Goal: Contribute content: Add original content to the website for others to see

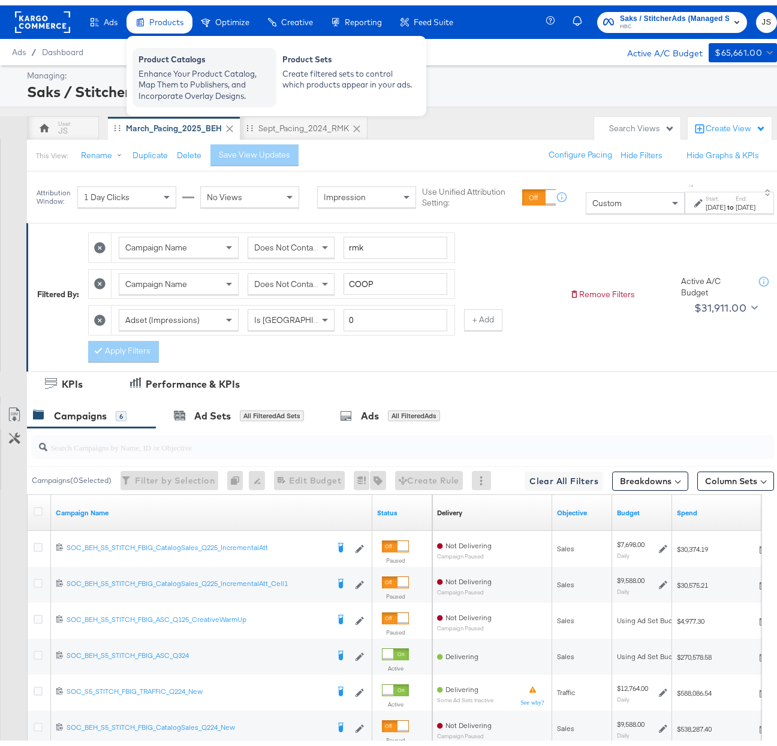
click at [174, 76] on div "Enhance Your Product Catalog, Map Them to Publishers, and Incorporate Overlay D…" at bounding box center [204, 80] width 132 height 34
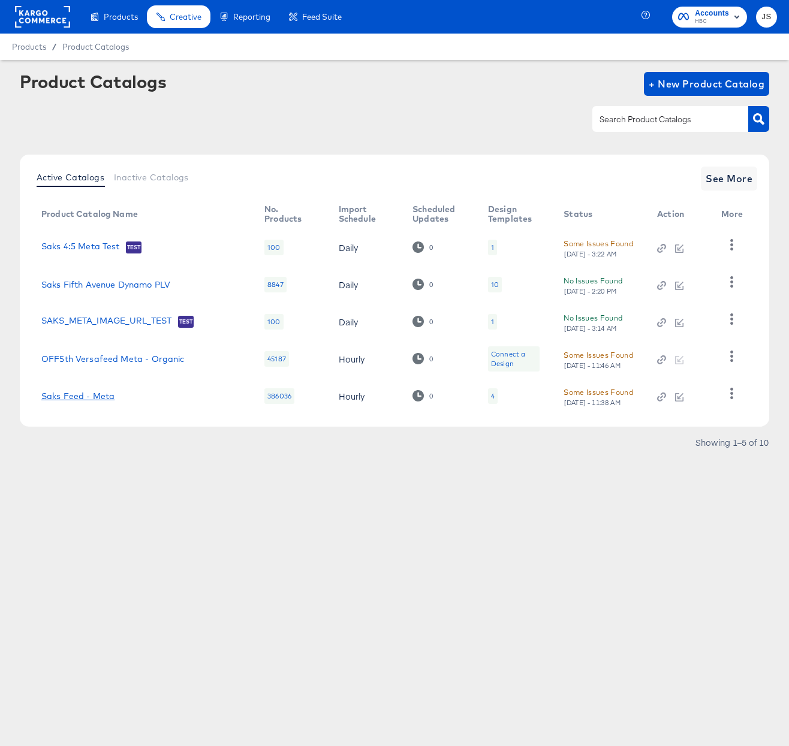
click at [95, 399] on link "Saks Feed - Meta" at bounding box center [77, 396] width 73 height 10
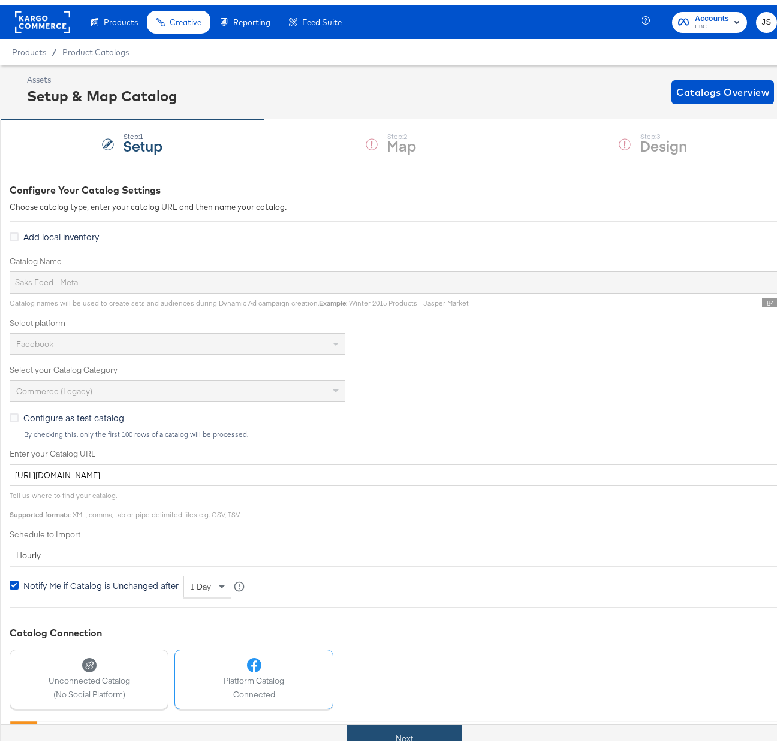
click at [418, 730] on button "Next" at bounding box center [404, 733] width 114 height 27
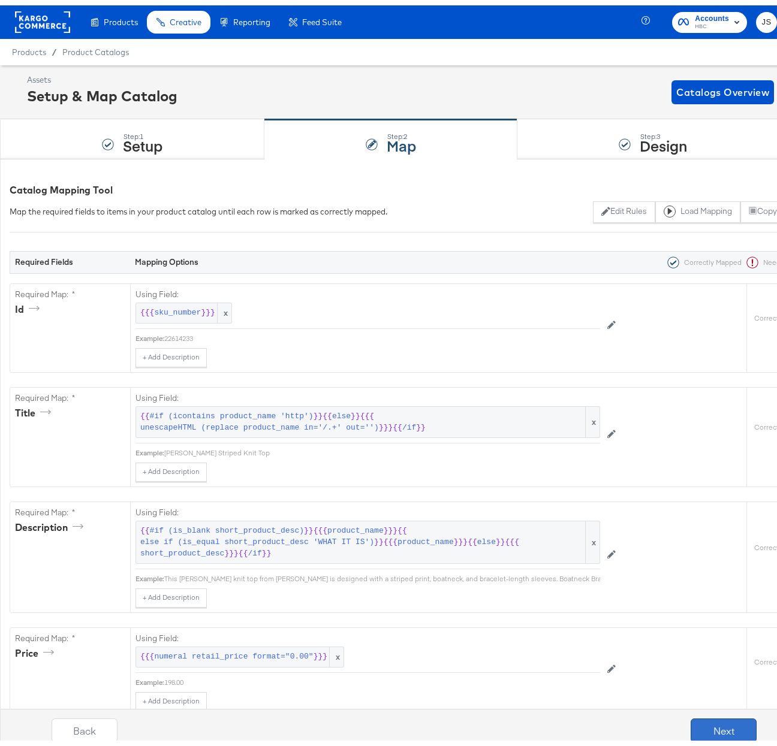
click at [702, 729] on button "Next" at bounding box center [723, 725] width 66 height 24
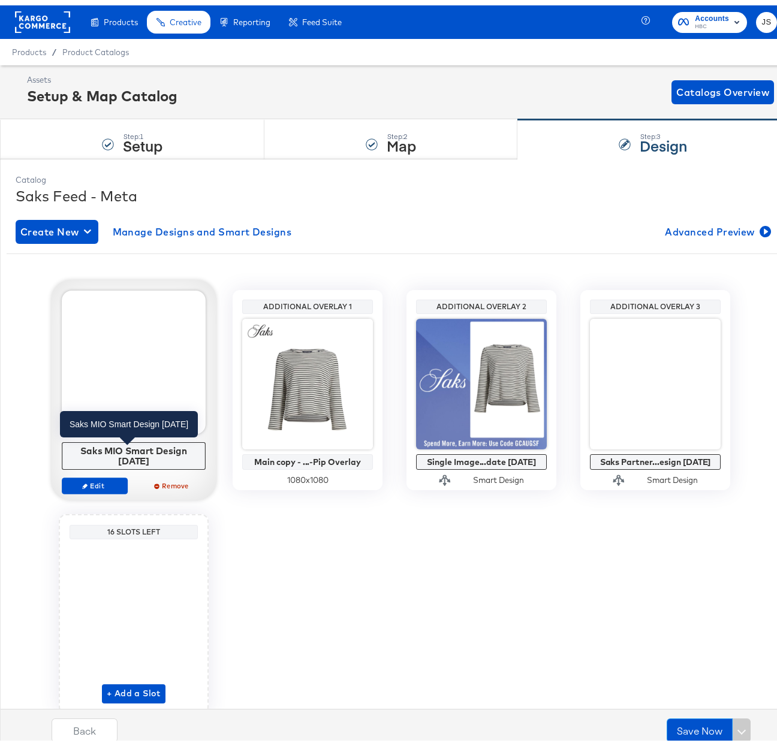
click at [131, 445] on div "Saks MIO Smart Design [DATE]" at bounding box center [133, 450] width 137 height 21
click at [131, 444] on div "Saks MIO Smart Design [DATE]" at bounding box center [133, 450] width 137 height 21
copy div "Saks MIO Smart Design 8.1.25 Edit Remove"
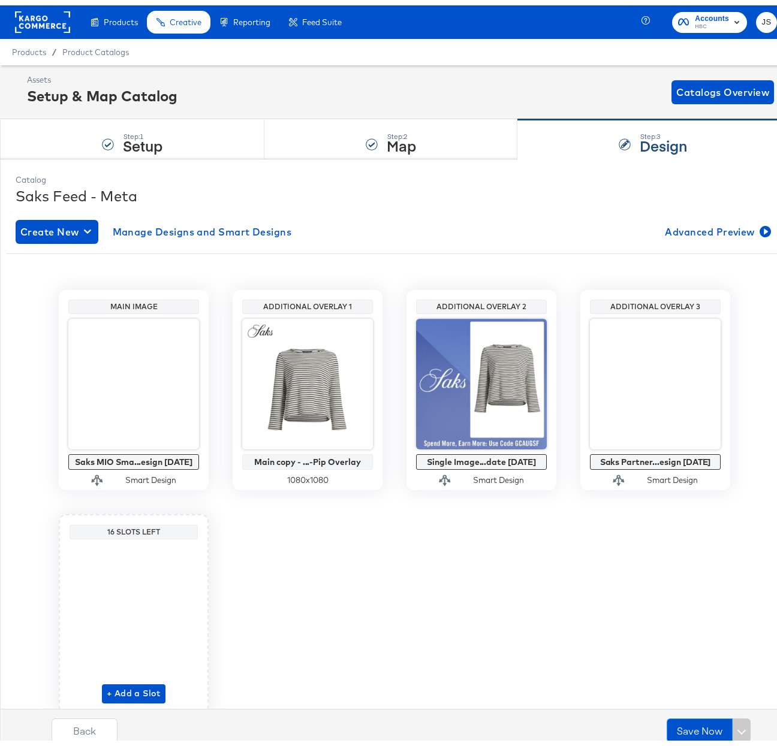
click at [445, 531] on div "Main Image Saks MIO Sma...esign 8.1.25 Smart Design Additional Overlay 1 Main c…" at bounding box center [394, 497] width 775 height 424
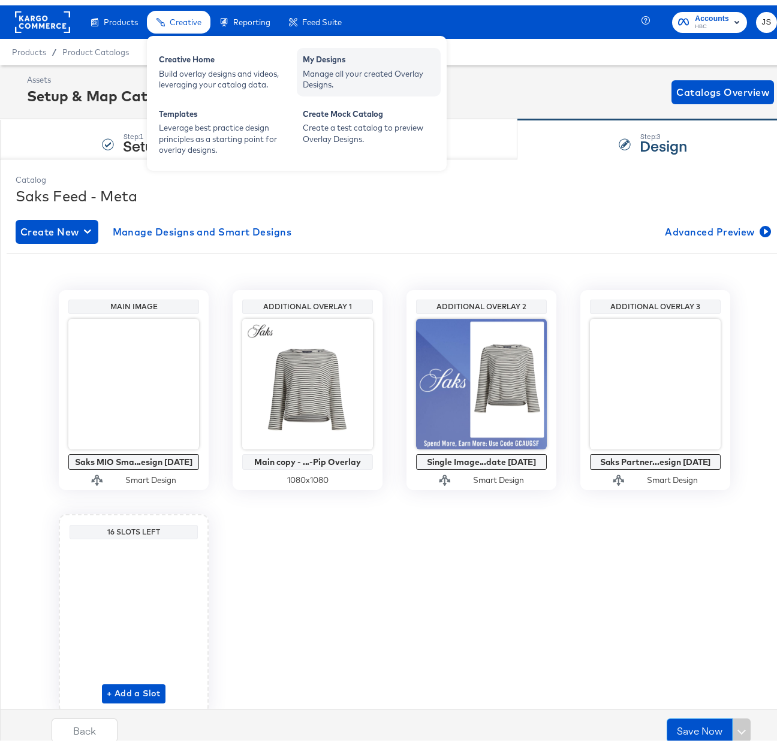
click at [338, 71] on div "Manage all your created Overlay Designs." at bounding box center [369, 74] width 132 height 22
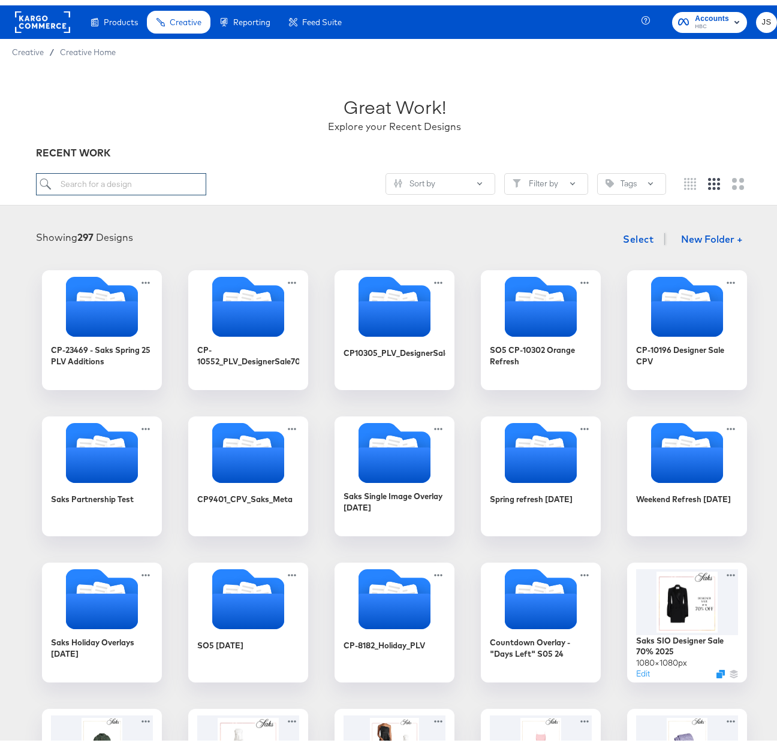
click at [121, 178] on input "search" at bounding box center [121, 179] width 170 height 22
paste input "Saks MIO Smart Design [DATE]"
type input "Saks MIO Smart Design [DATE]"
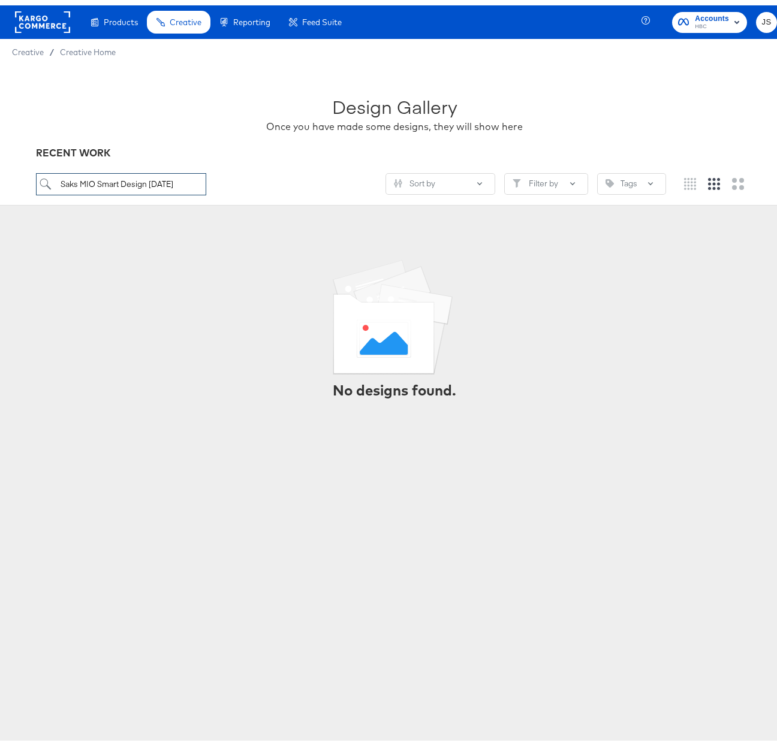
click at [192, 182] on input "Saks MIO Smart Design [DATE]" at bounding box center [121, 179] width 170 height 22
click at [192, 181] on input "Saks MIO Smart Design [DATE]" at bounding box center [121, 179] width 170 height 22
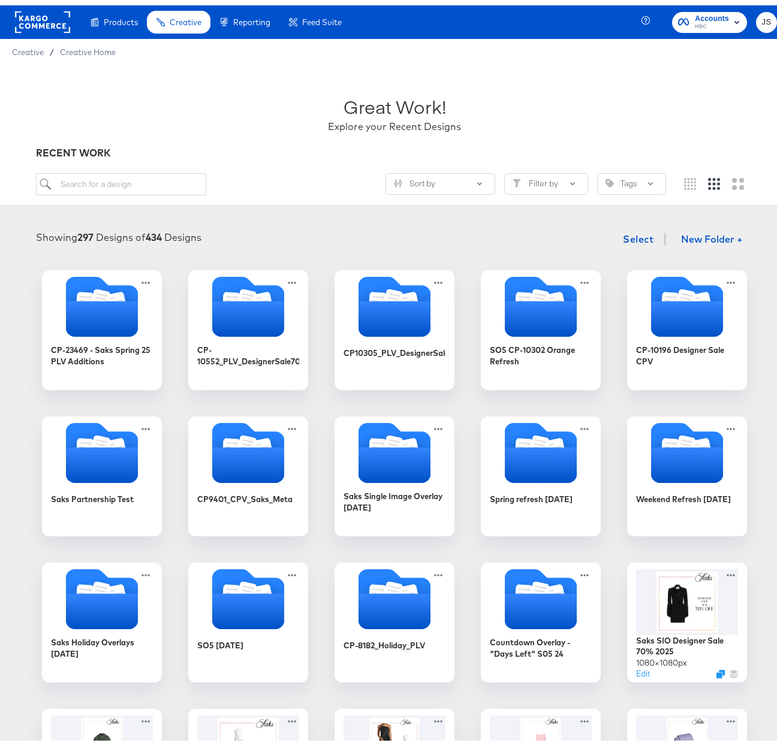
click at [58, 20] on rect at bounding box center [42, 17] width 55 height 22
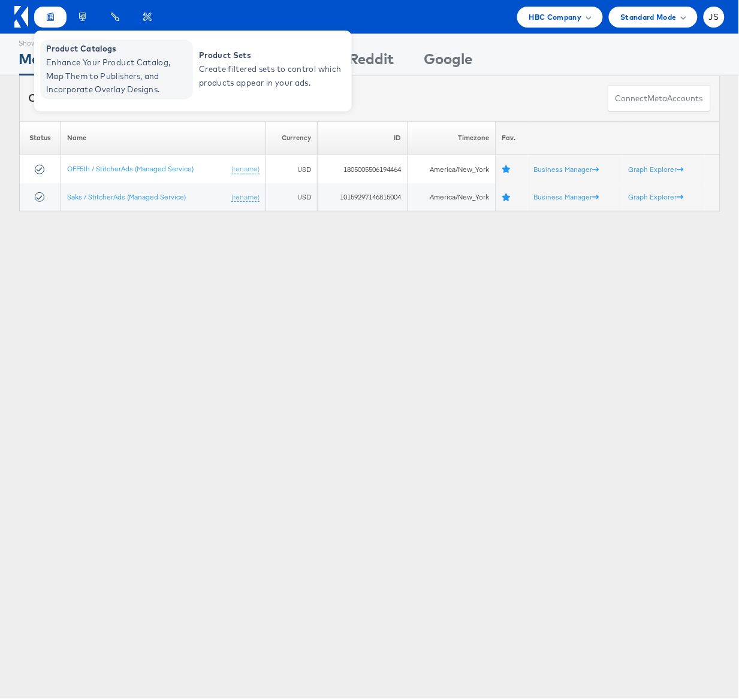
click at [79, 65] on span "Enhance Your Product Catalog, Map Them to Publishers, and Incorporate Overlay D…" at bounding box center [118, 76] width 144 height 41
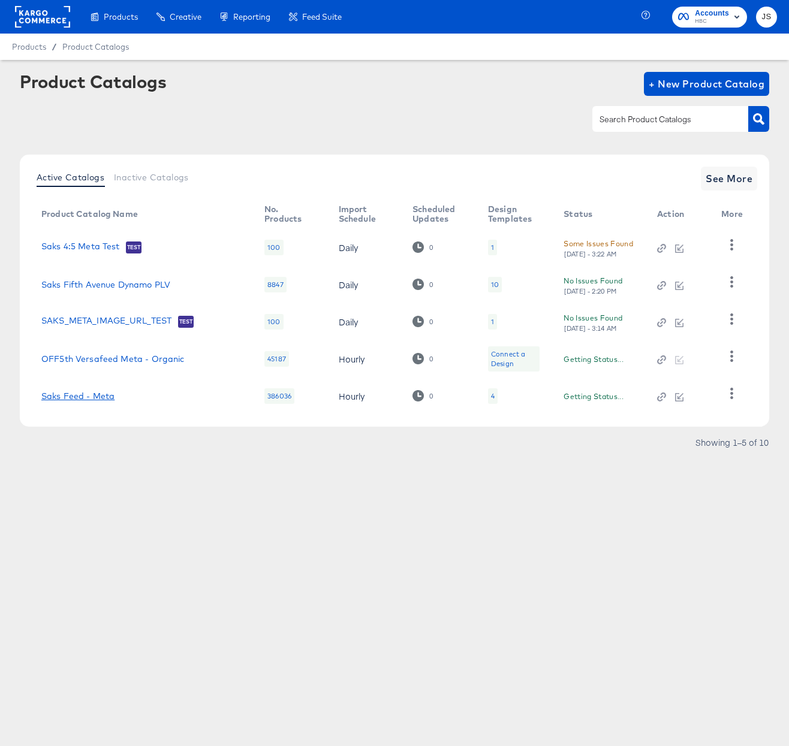
click at [89, 397] on link "Saks Feed - Meta" at bounding box center [77, 396] width 73 height 10
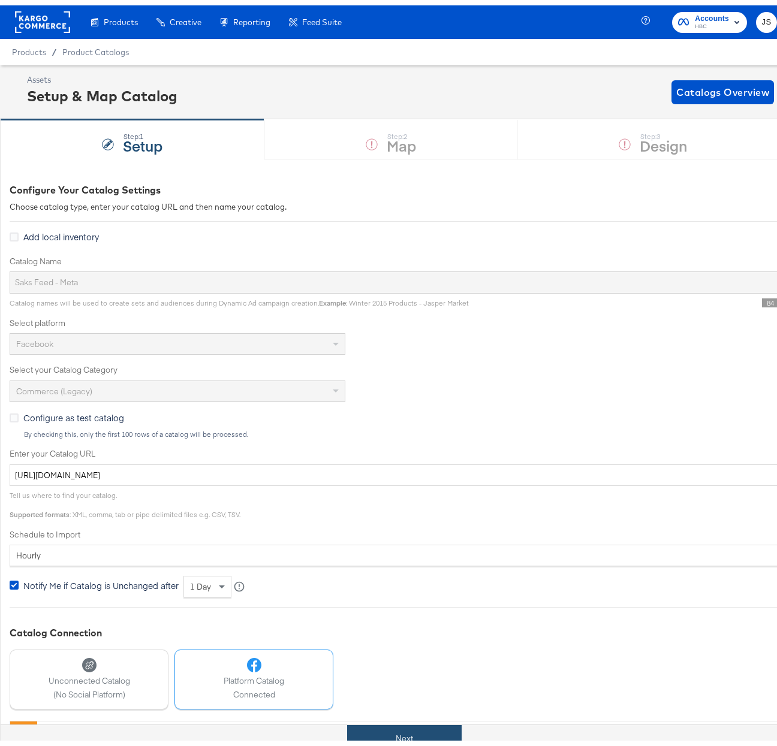
click at [409, 727] on button "Next" at bounding box center [404, 733] width 114 height 27
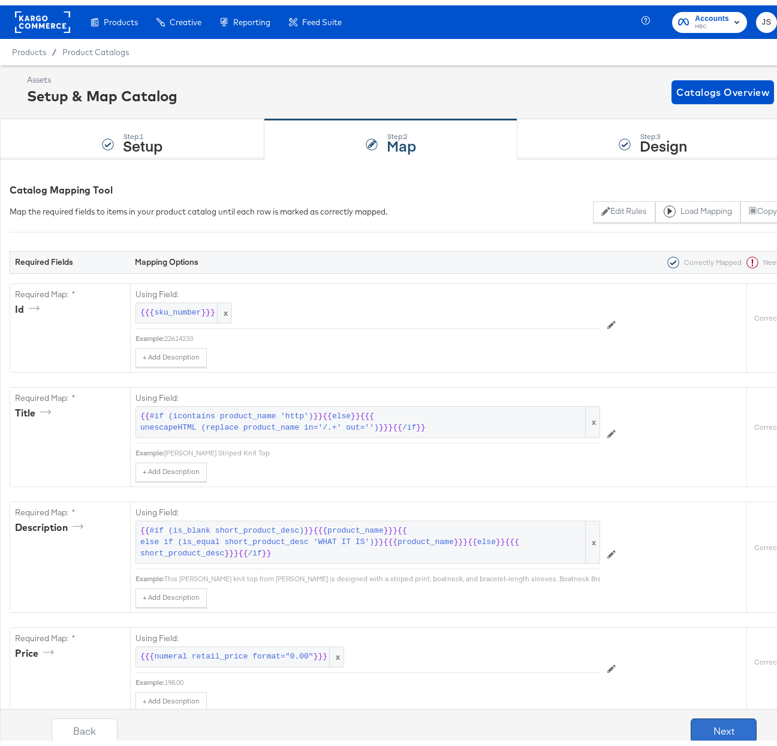
click at [717, 735] on button "Next" at bounding box center [723, 725] width 66 height 24
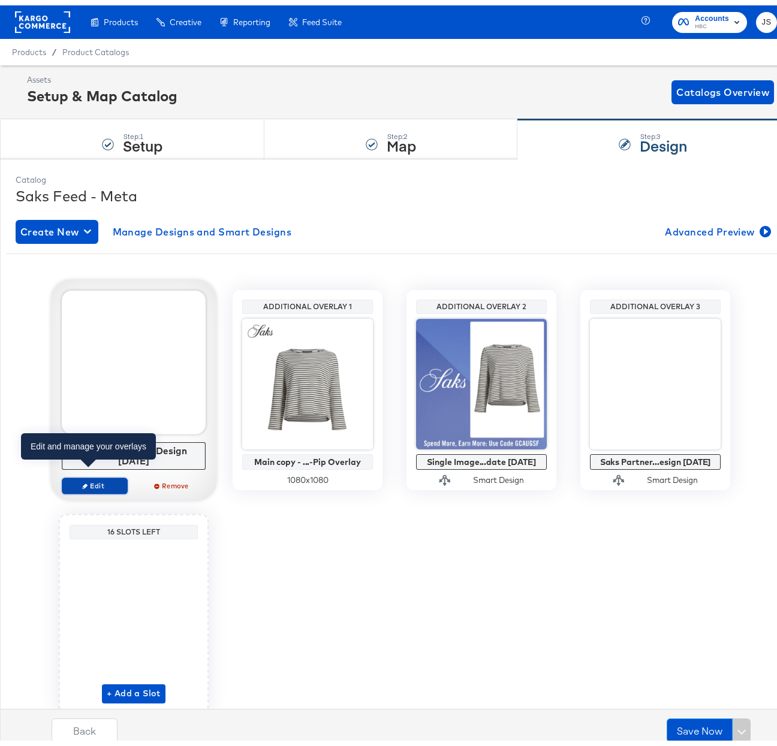
click at [82, 478] on icon "button" at bounding box center [84, 480] width 5 height 5
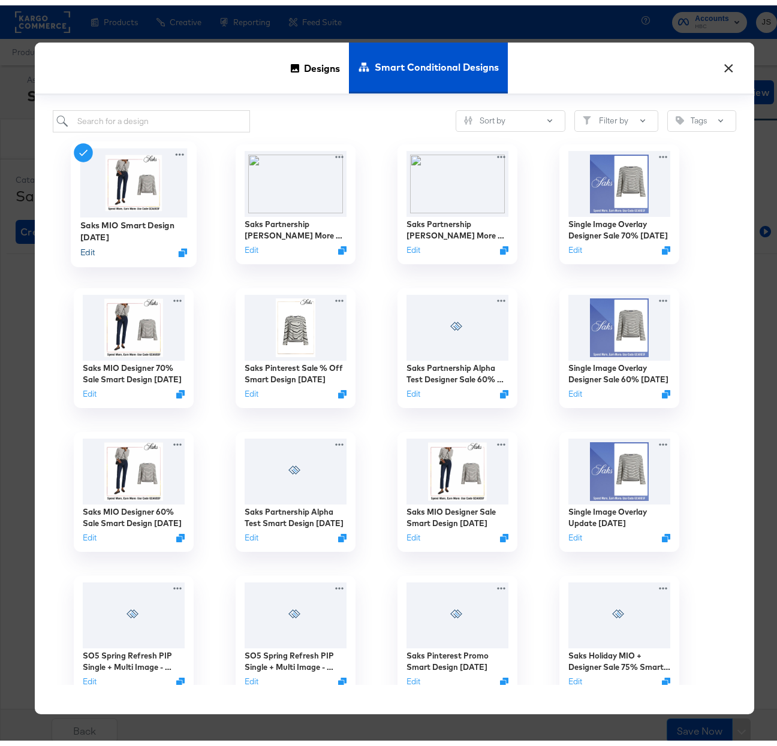
click at [84, 247] on button "Edit" at bounding box center [87, 247] width 14 height 11
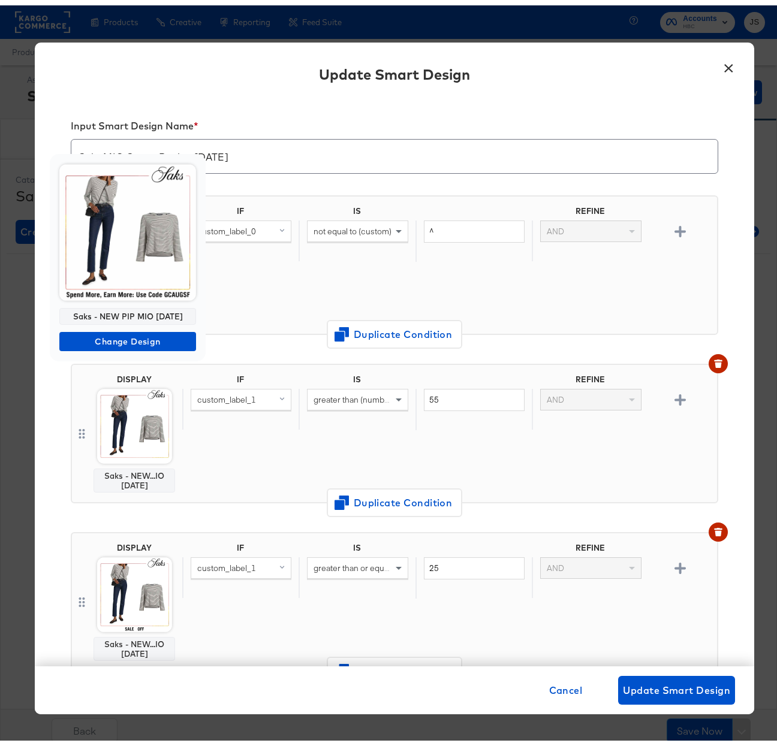
click at [127, 311] on div "Saks - NEW PIP MIO [DATE]" at bounding box center [127, 311] width 137 height 17
copy div "Saks - NEW PIP MIO [DATE]"
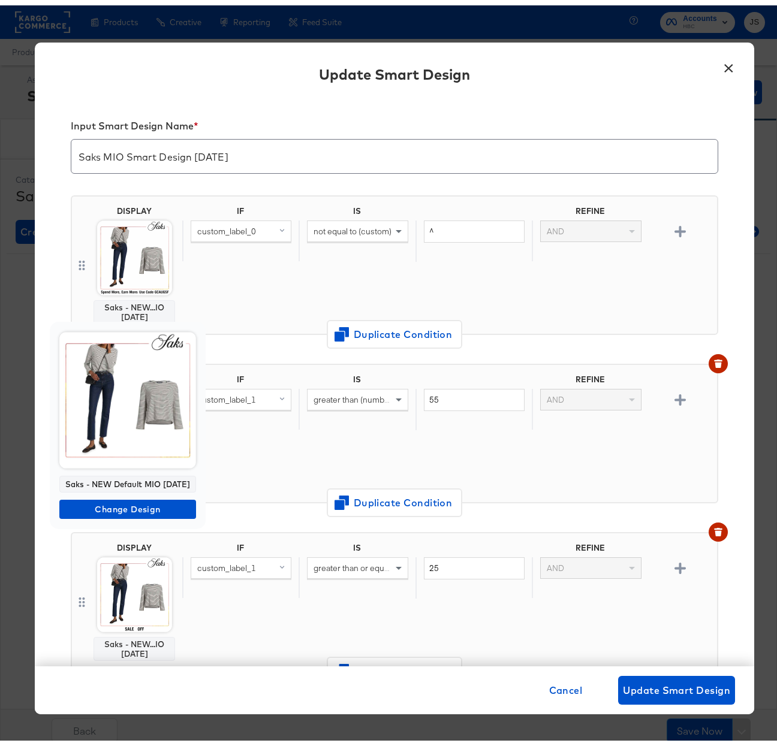
click at [126, 476] on div "Saks - NEW Default MIO [DATE]" at bounding box center [127, 478] width 137 height 17
copy div "Saks - NEW Default MIO [DATE]"
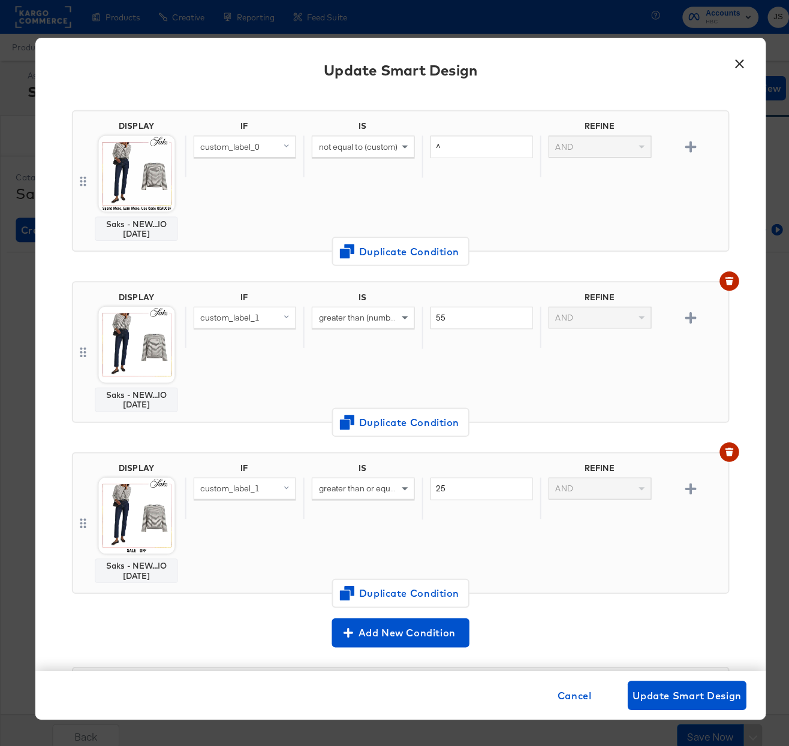
scroll to position [247, 0]
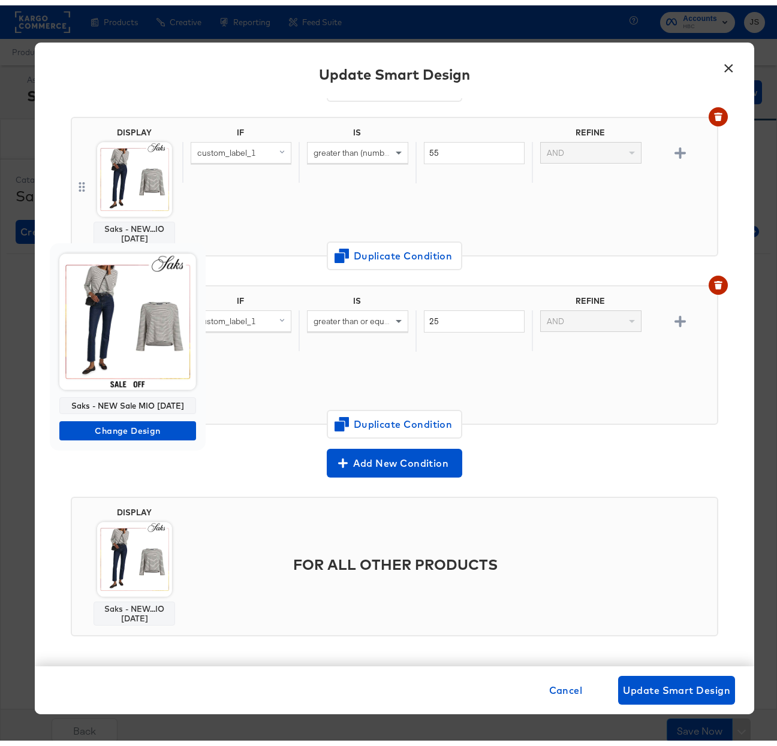
click at [135, 400] on div "Saks - NEW Sale MIO [DATE]" at bounding box center [127, 400] width 137 height 17
copy div "Saks - NEW Sale MIO [DATE]"
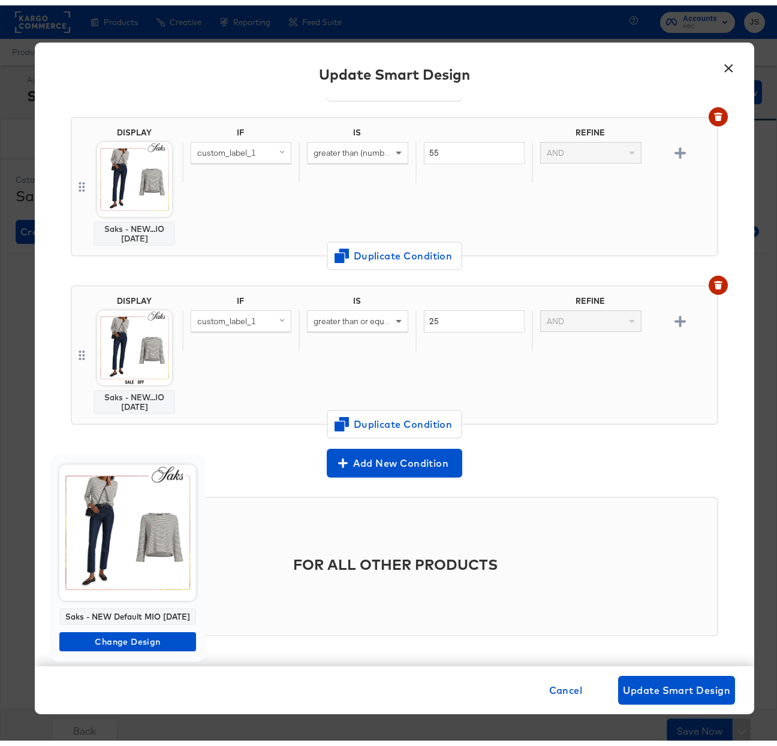
click at [119, 612] on div "Saks - NEW Default MIO [DATE]" at bounding box center [127, 611] width 137 height 17
copy div "Saks - NEW Default MIO [DATE]"
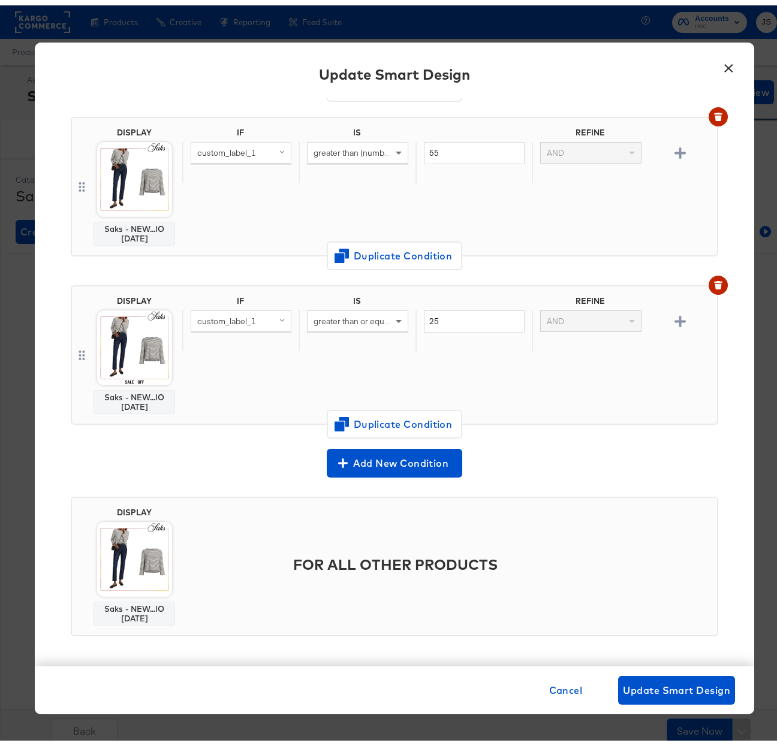
click at [723, 61] on button "×" at bounding box center [728, 60] width 22 height 22
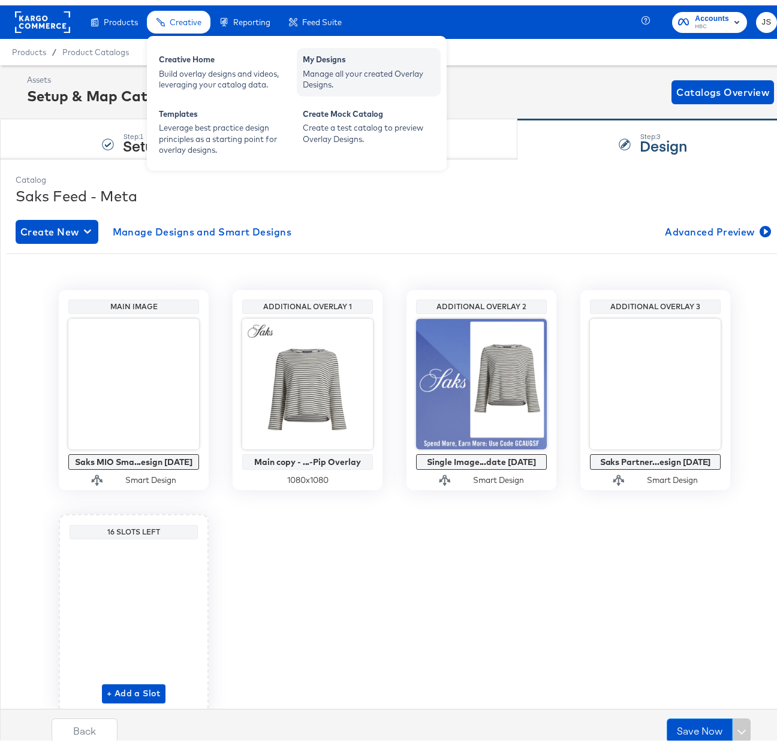
click at [330, 70] on div "Manage all your created Overlay Designs." at bounding box center [369, 74] width 132 height 22
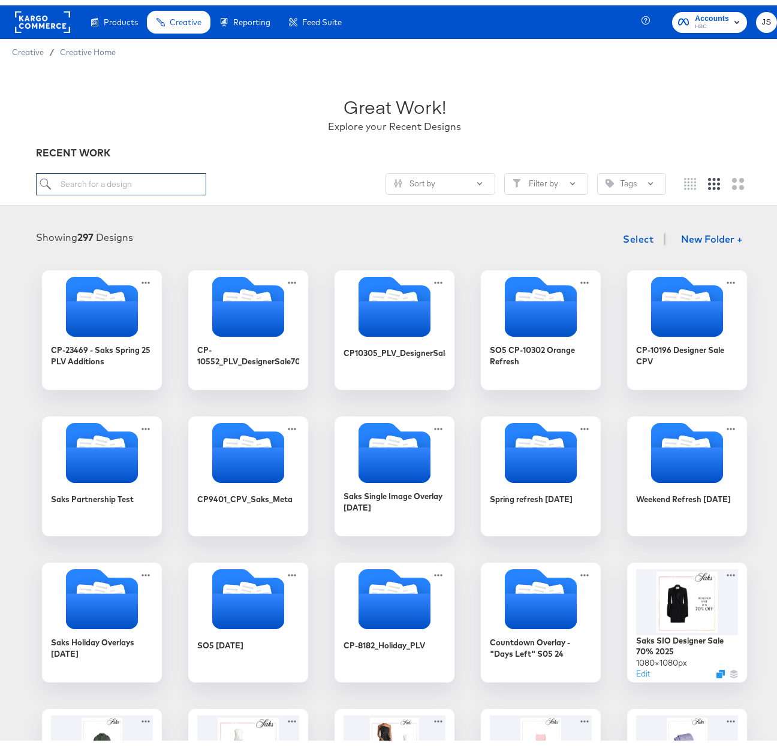
click at [164, 173] on input "search" at bounding box center [121, 179] width 170 height 22
paste input "Saks - NEW PIP MIO [DATE]"
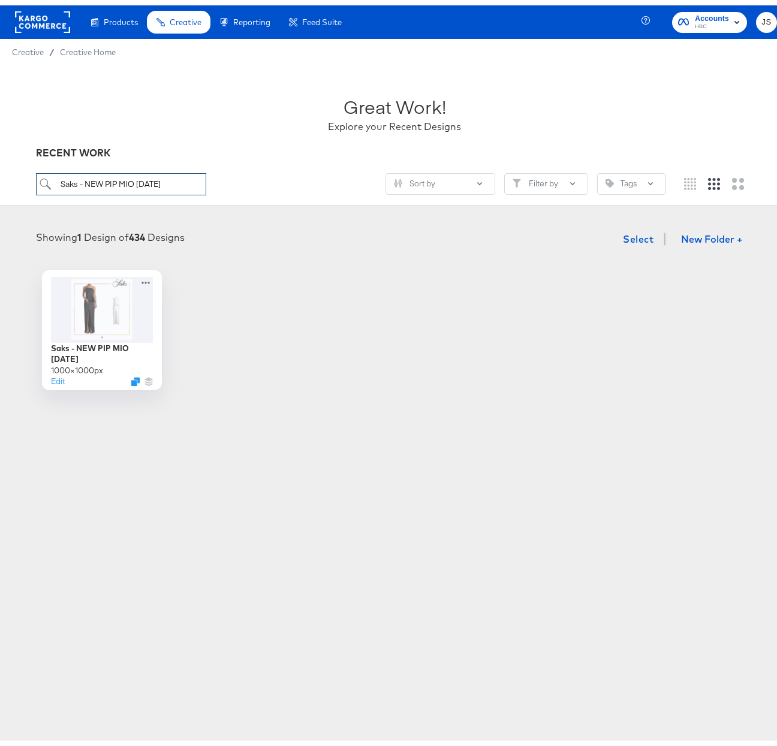
type input "Saks - NEW PIP MIO [DATE]"
click at [132, 381] on icon "Duplicate" at bounding box center [136, 379] width 9 height 9
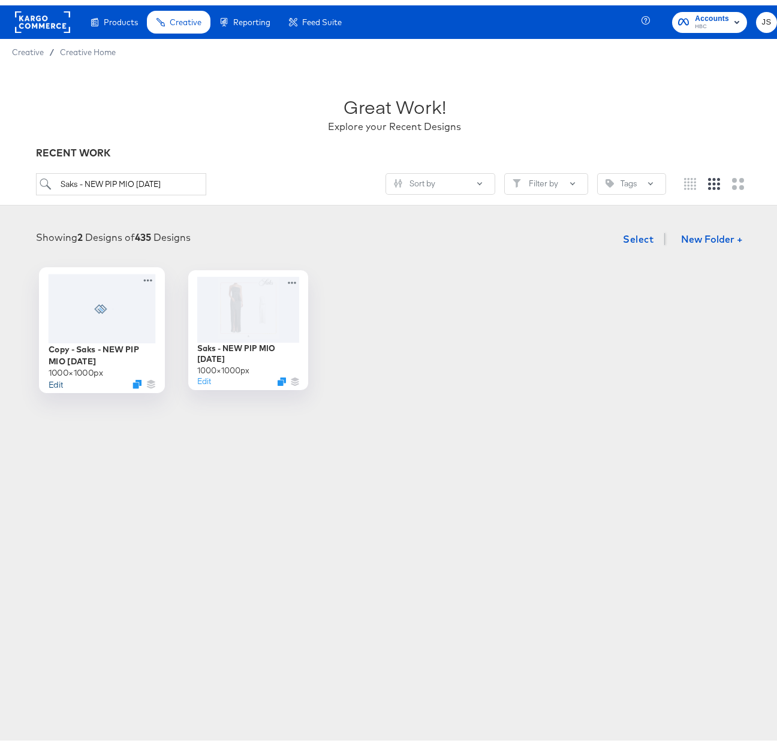
click at [51, 380] on button "Edit" at bounding box center [56, 378] width 14 height 11
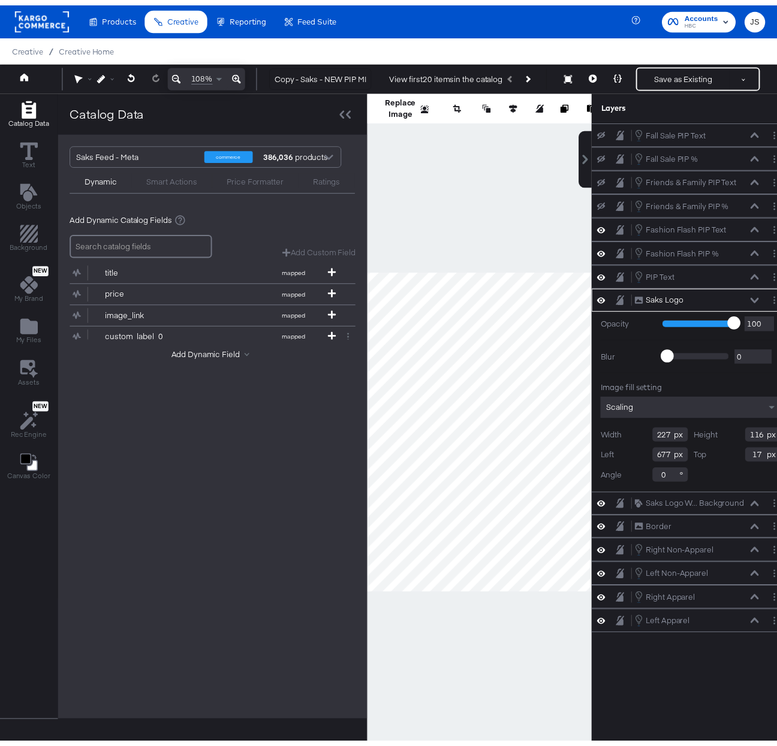
scroll to position [0, 28]
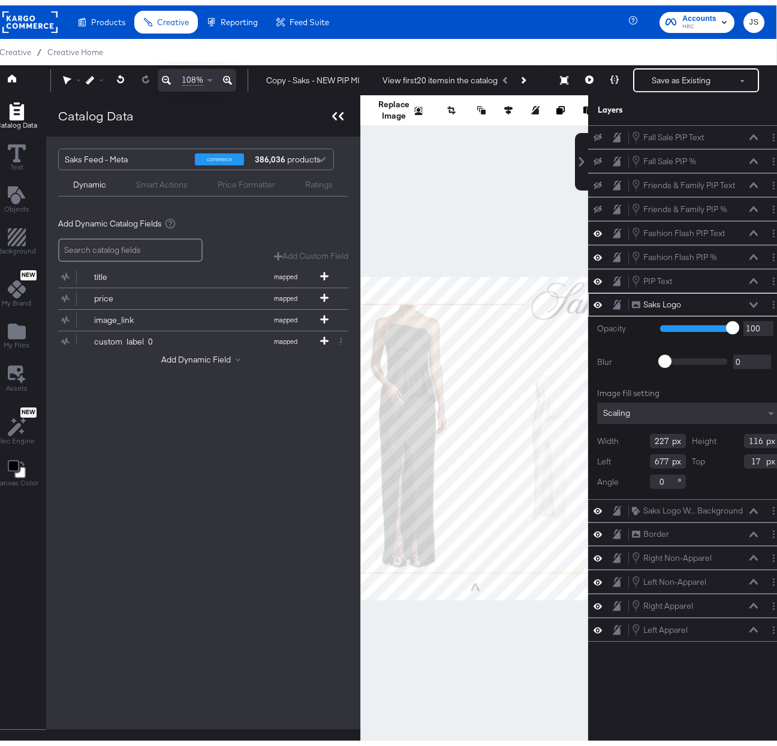
click at [339, 113] on icon at bounding box center [341, 111] width 5 height 8
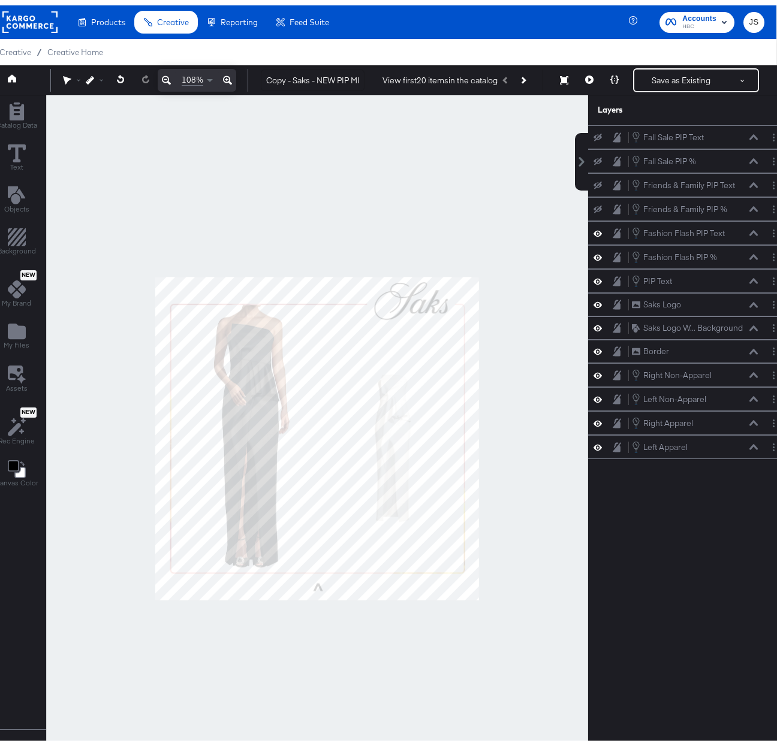
click at [417, 212] on div at bounding box center [317, 433] width 542 height 687
click at [439, 218] on div at bounding box center [317, 433] width 542 height 687
click at [11, 339] on span "My Files" at bounding box center [17, 340] width 26 height 10
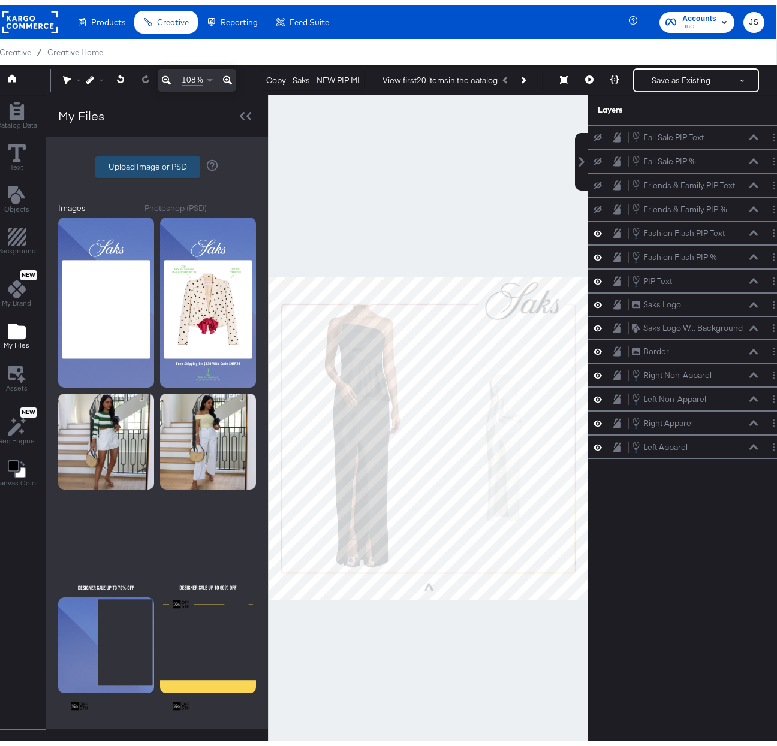
click at [150, 161] on label "Upload Image or PSD" at bounding box center [148, 162] width 104 height 20
click at [157, 162] on input "Upload Image or PSD" at bounding box center [157, 162] width 0 height 0
type input "C:\fakepath\DPA_LAYOUT 2_Background 4.psd"
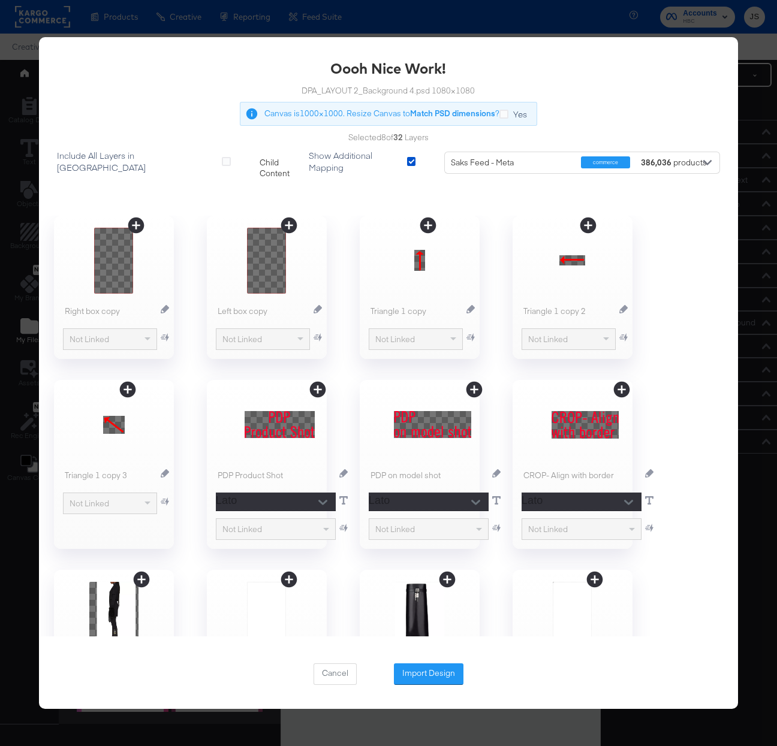
scroll to position [0, 28]
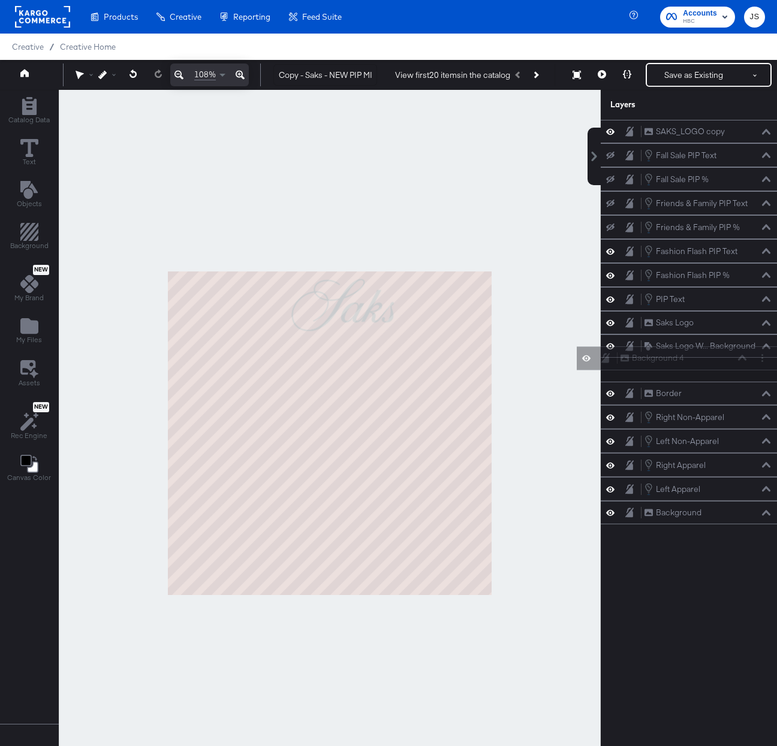
scroll to position [25, 28]
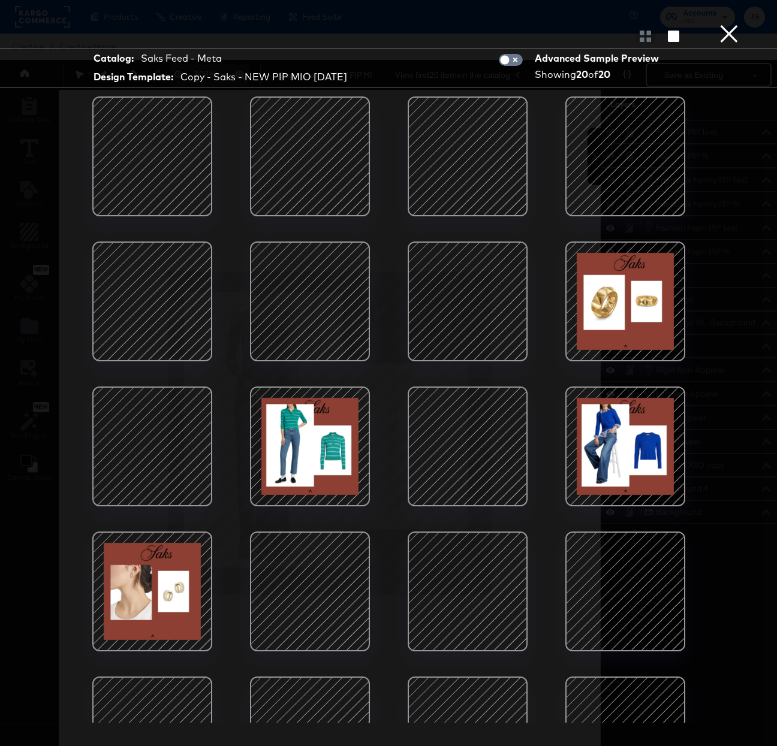
scroll to position [17, 28]
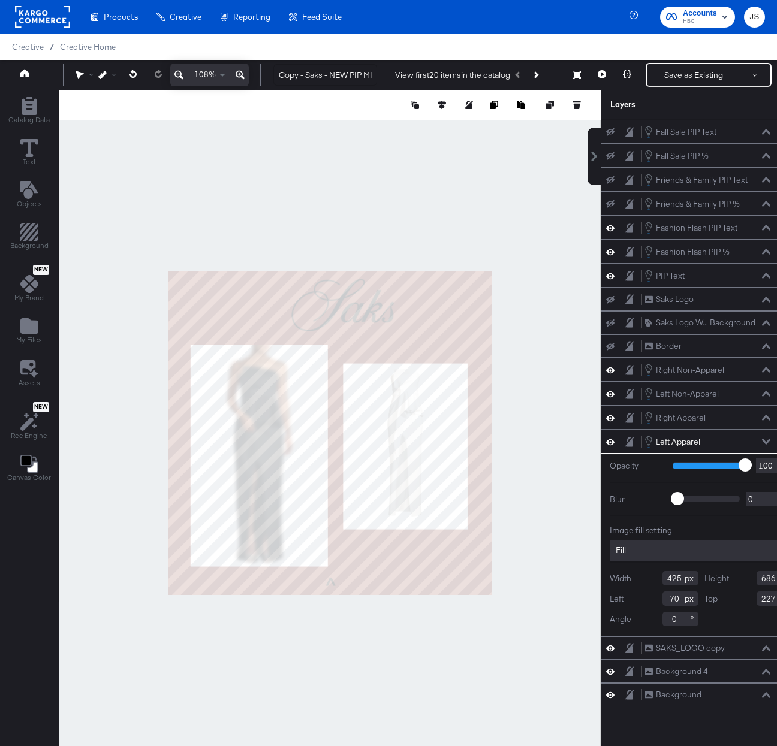
scroll to position [17, 28]
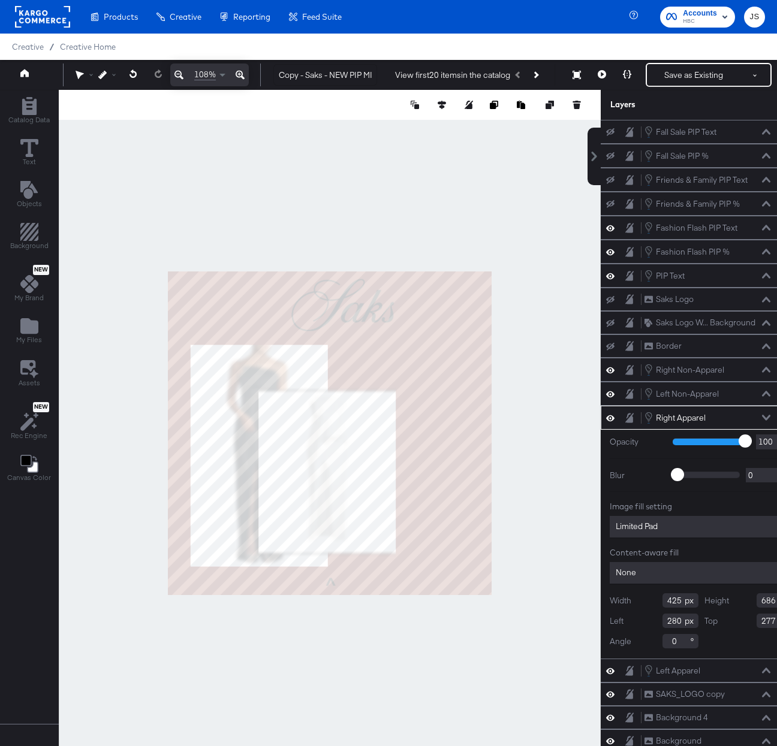
scroll to position [17, 28]
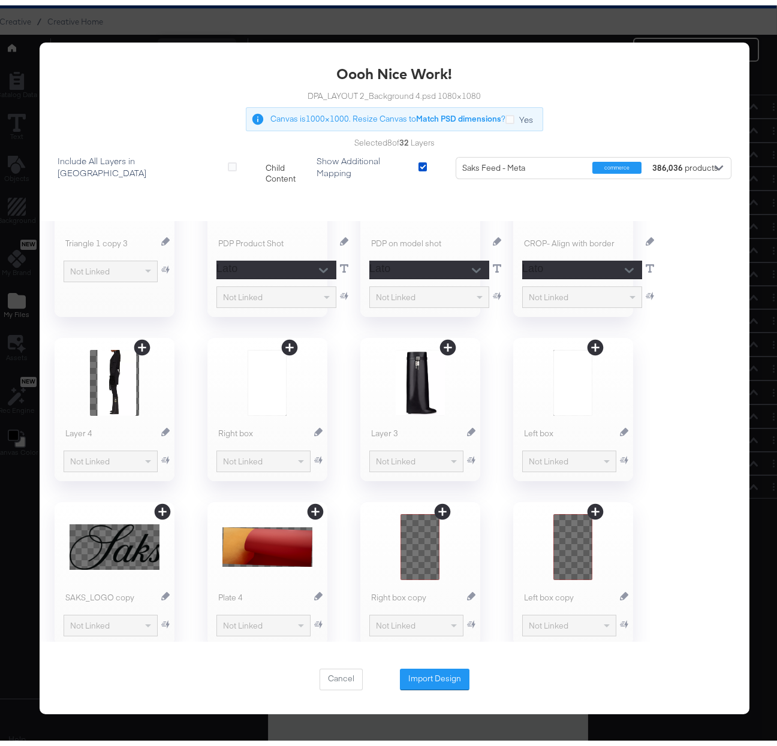
scroll to position [312, 0]
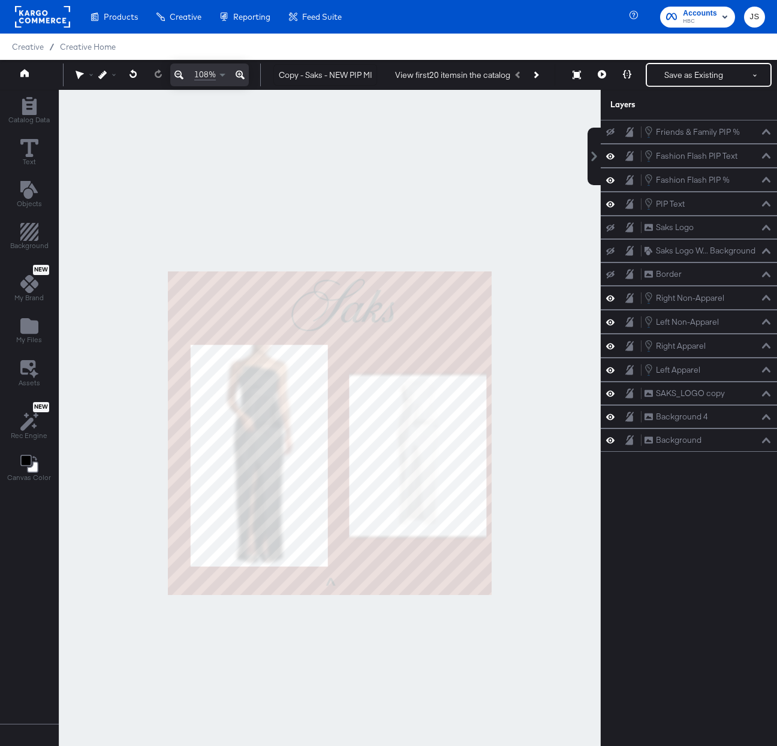
scroll to position [31, 28]
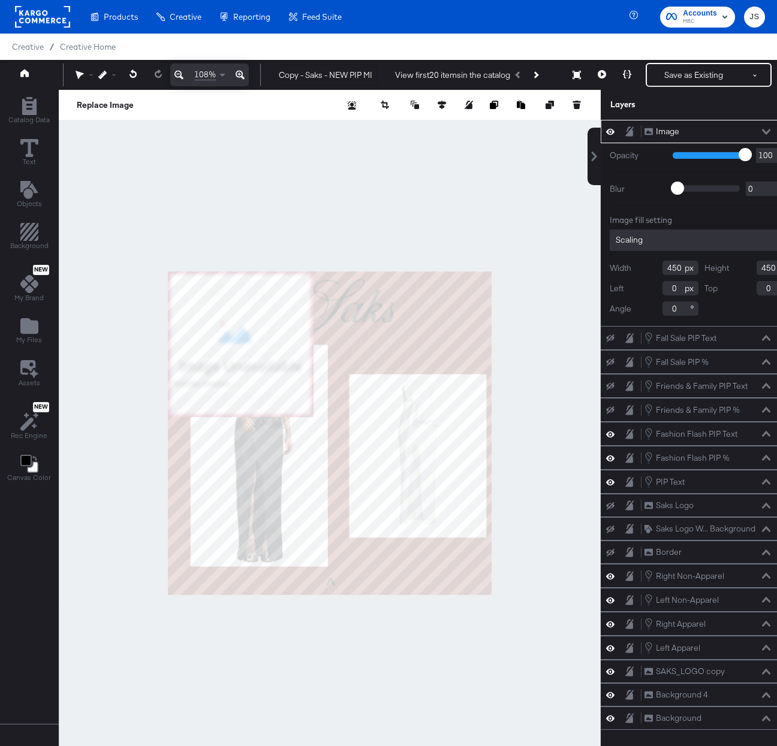
scroll to position [31, 28]
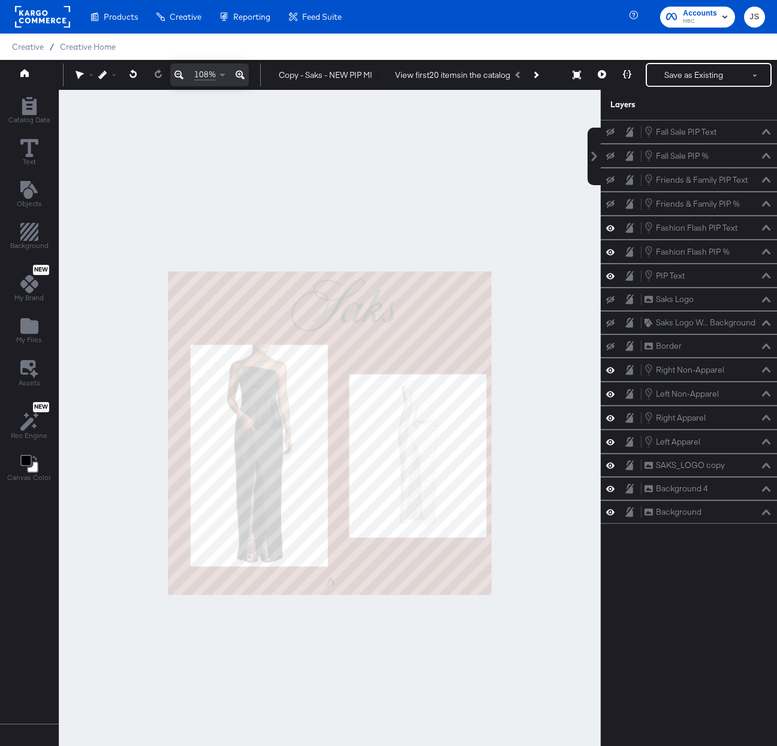
scroll to position [31, 28]
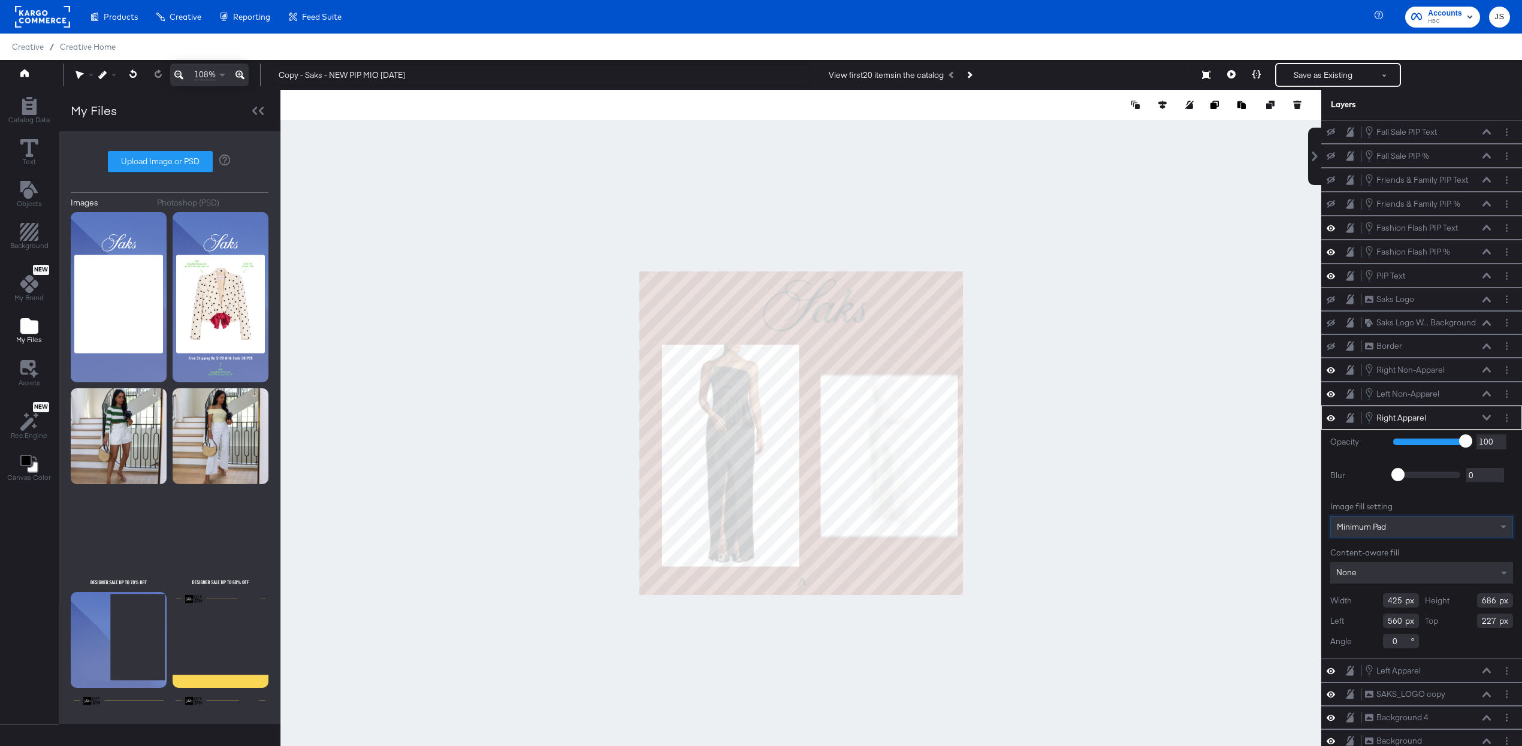
scroll to position [31, 0]
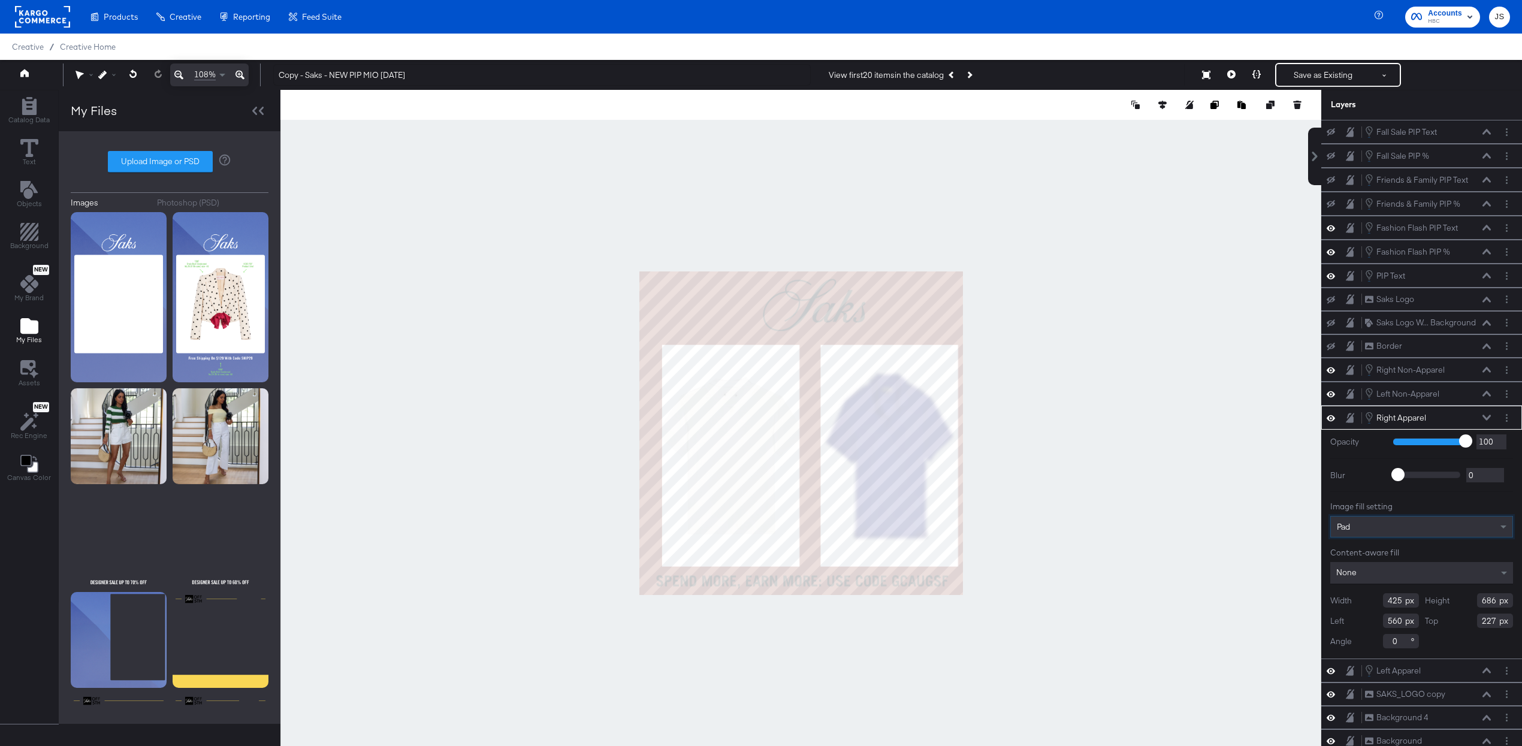
scroll to position [31, 0]
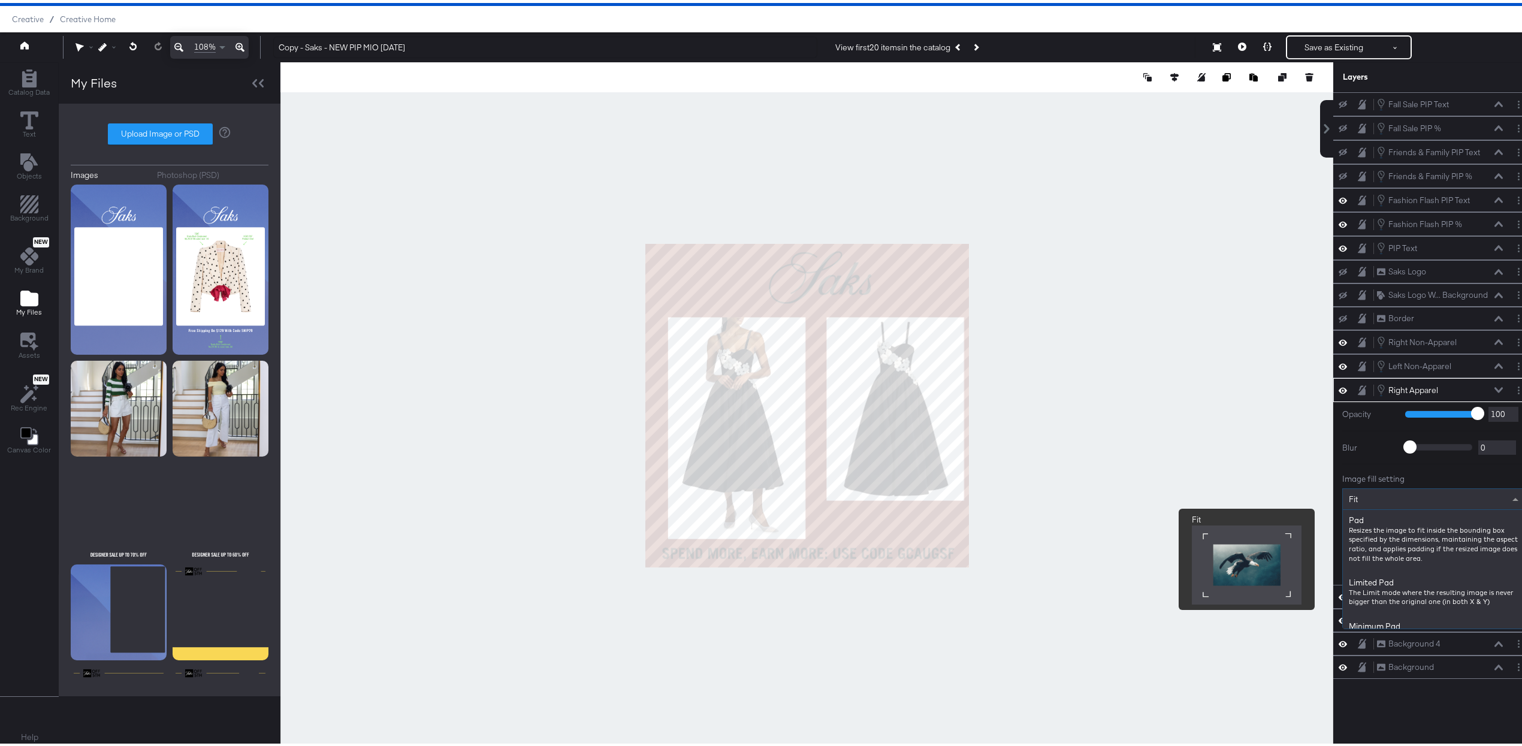
scroll to position [92, 0]
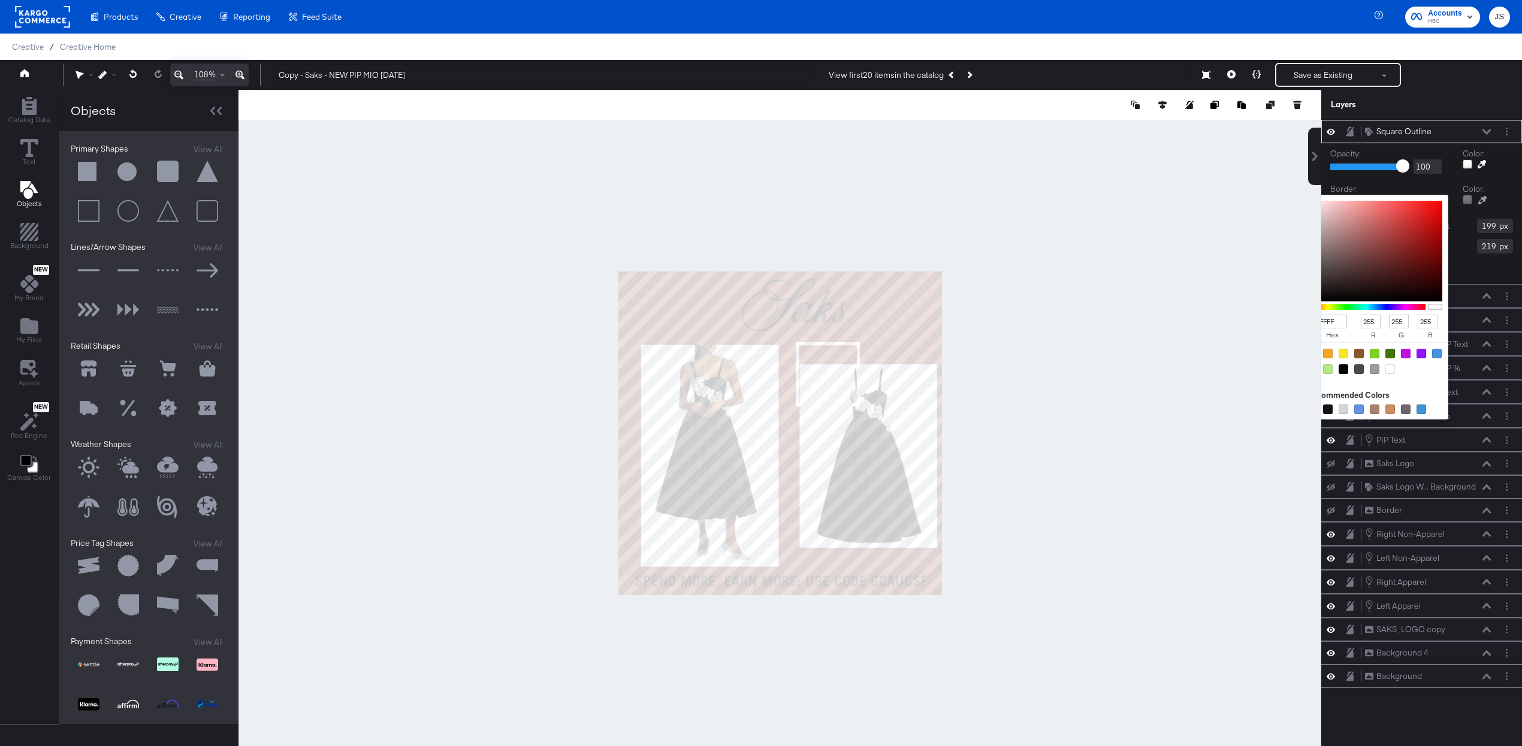
scroll to position [20, 0]
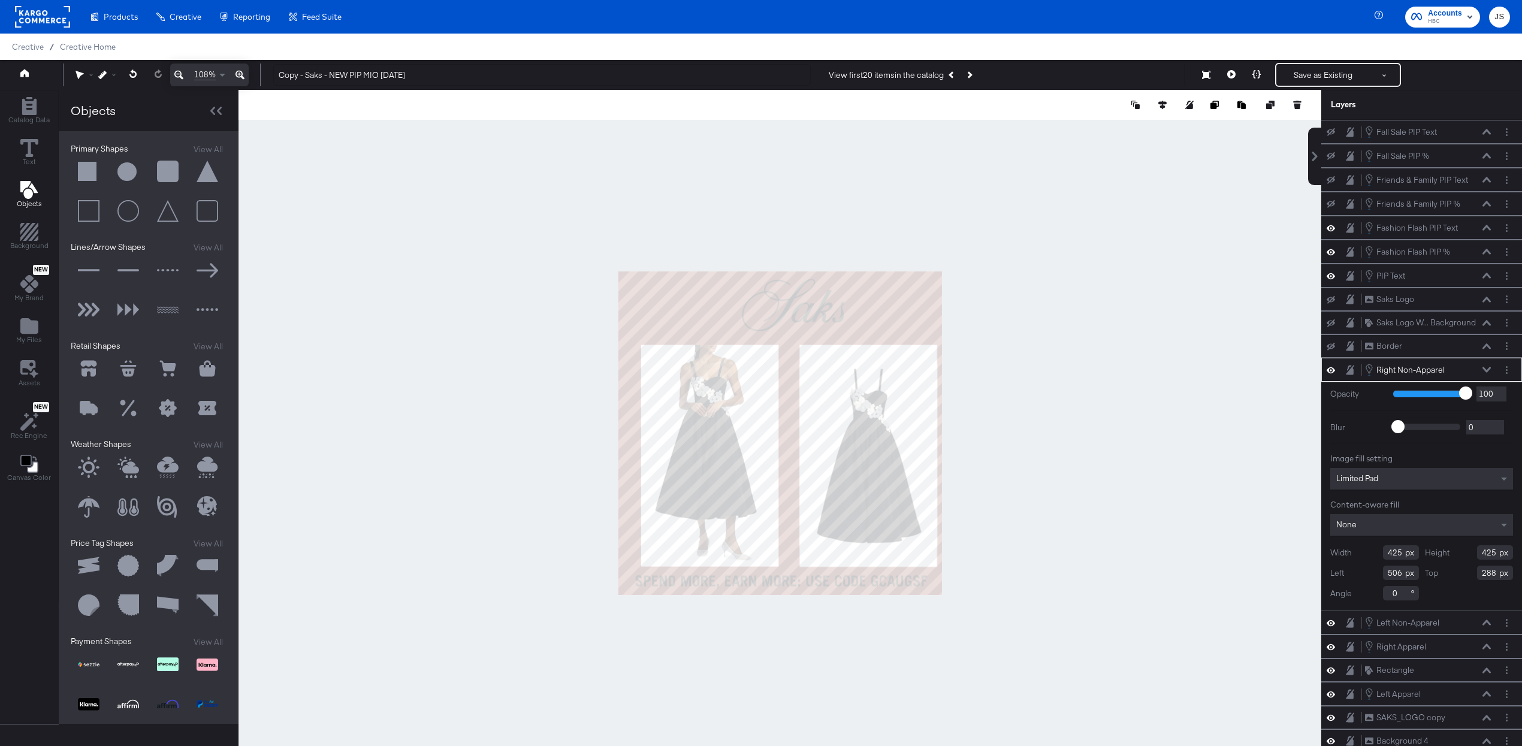
scroll to position [13, 0]
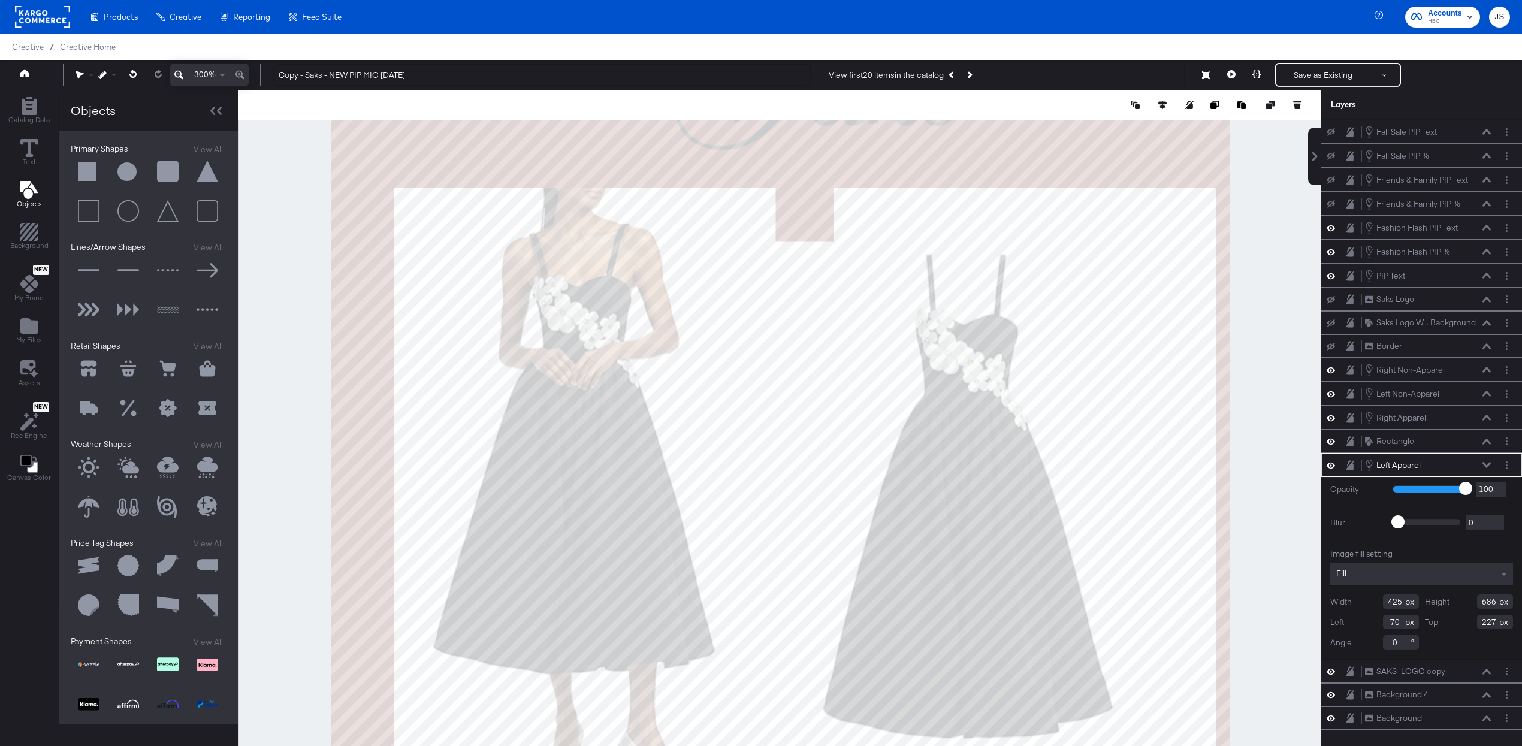
scroll to position [20, 0]
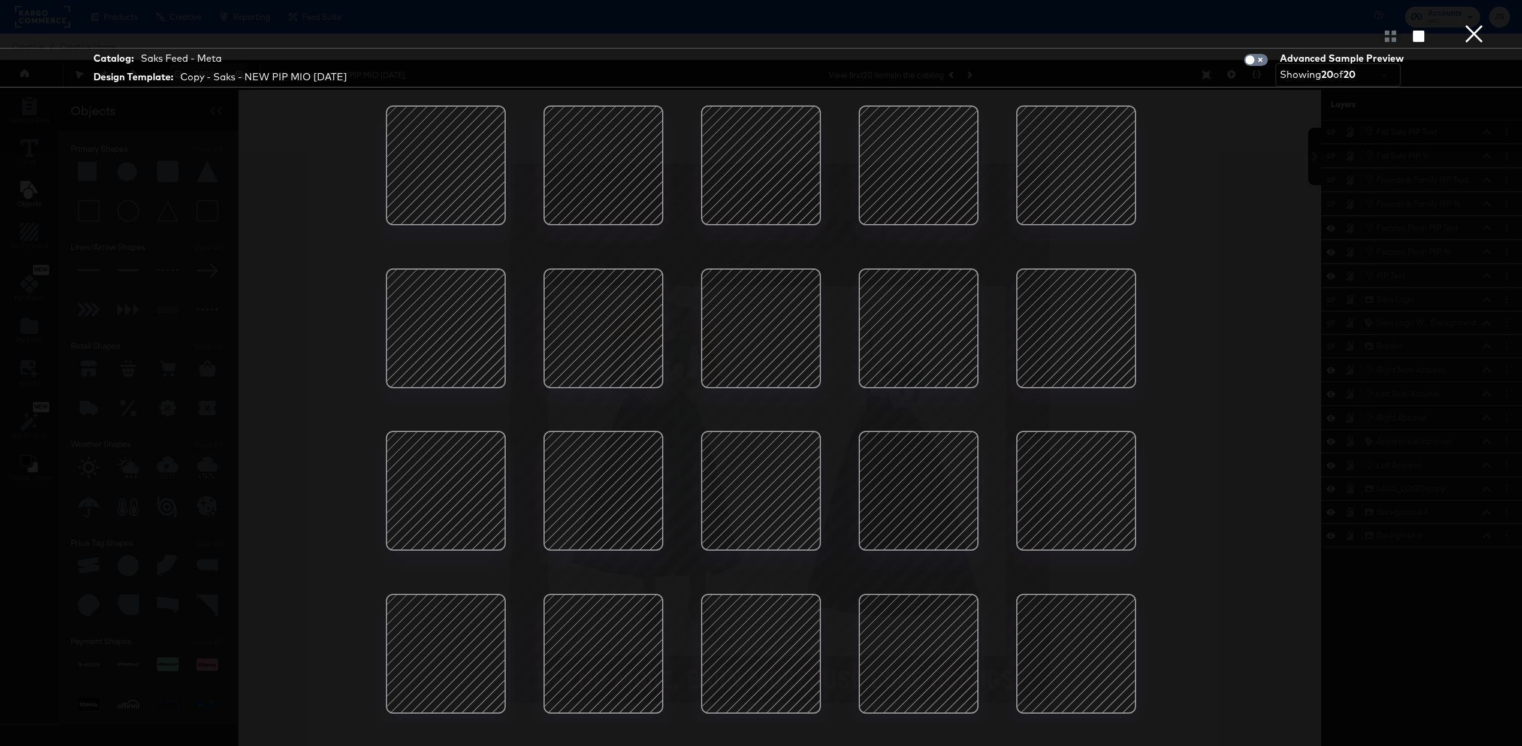
scroll to position [31, 0]
